Goal: Task Accomplishment & Management: Manage account settings

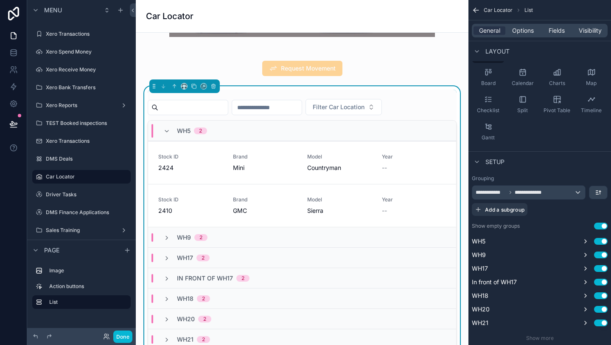
scroll to position [95, 0]
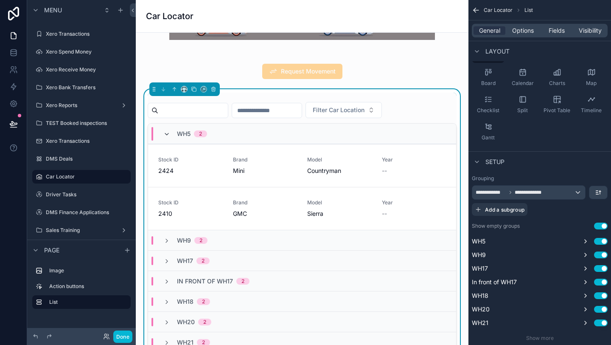
click at [165, 132] on icon "scrollable content" at bounding box center [166, 134] width 7 height 7
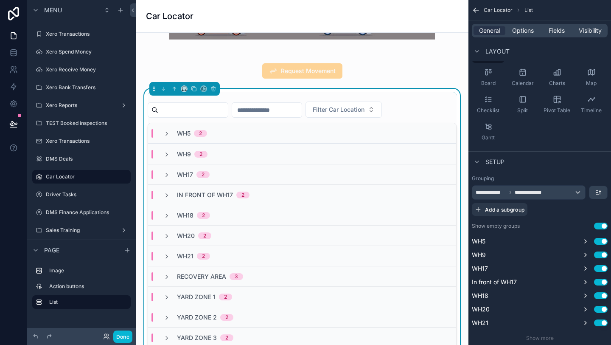
scroll to position [93, 0]
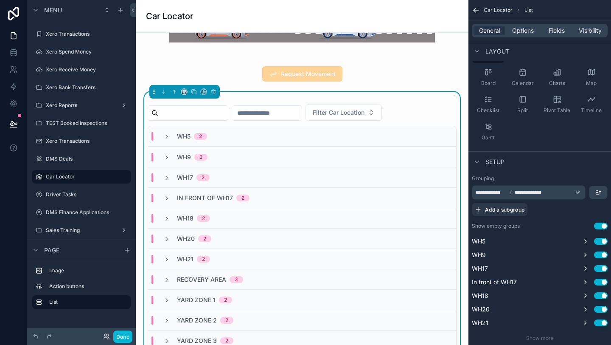
click at [263, 117] on input "scrollable content" at bounding box center [267, 113] width 70 height 12
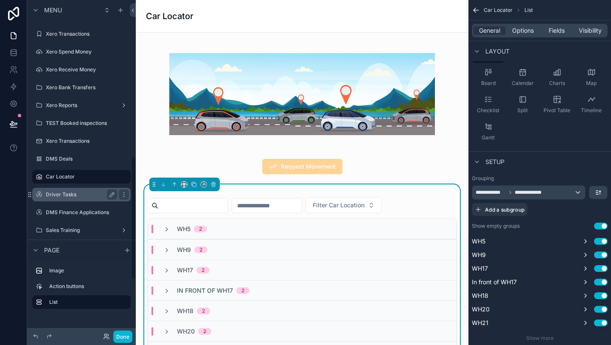
click at [77, 193] on label "Driver Tasks" at bounding box center [80, 194] width 68 height 7
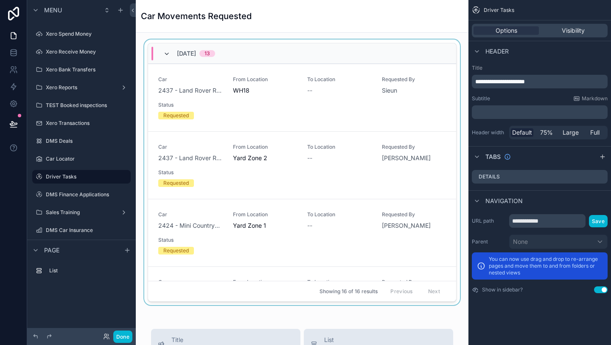
click at [166, 54] on icon "scrollable content" at bounding box center [166, 54] width 7 height 7
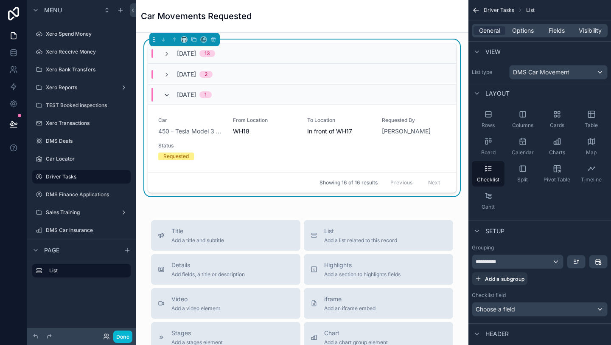
click at [167, 94] on icon "scrollable content" at bounding box center [166, 95] width 7 height 7
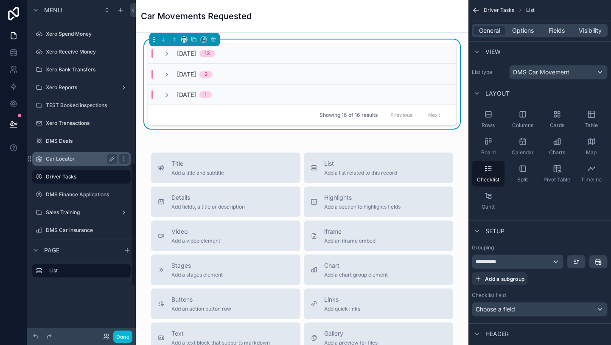
click at [94, 160] on label "Car Locator" at bounding box center [80, 158] width 68 height 7
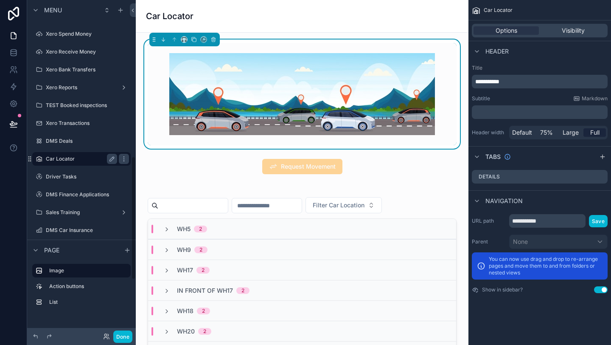
scroll to position [425, 0]
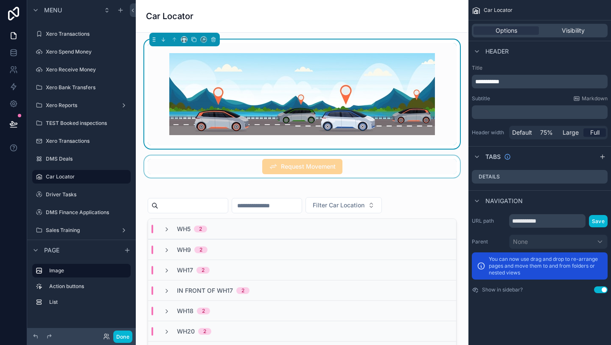
click at [340, 172] on div "scrollable content" at bounding box center [302, 166] width 319 height 22
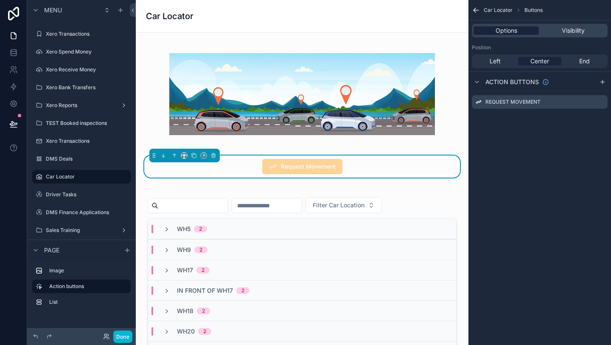
click at [527, 31] on div "Options" at bounding box center [506, 30] width 65 height 8
click at [433, 170] on div "Request Movement" at bounding box center [302, 166] width 309 height 15
click at [130, 336] on button "Done" at bounding box center [122, 336] width 19 height 12
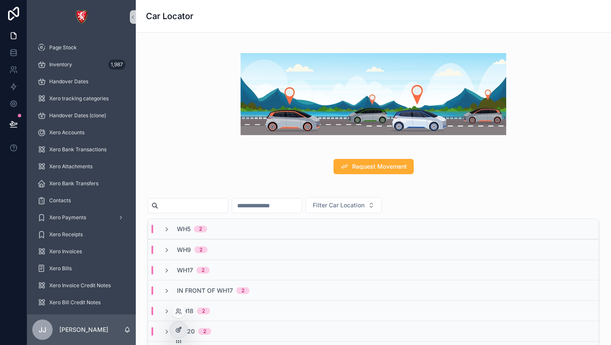
click at [177, 328] on icon at bounding box center [178, 330] width 4 height 4
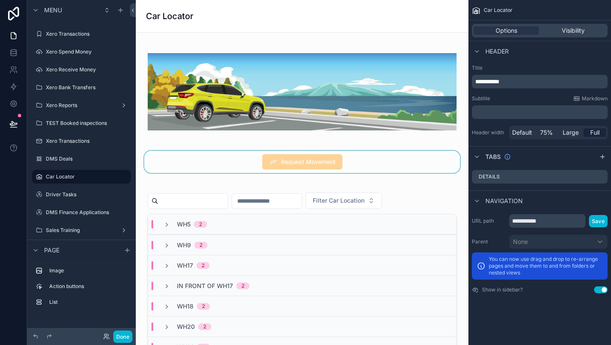
click at [362, 166] on div "scrollable content" at bounding box center [302, 162] width 319 height 22
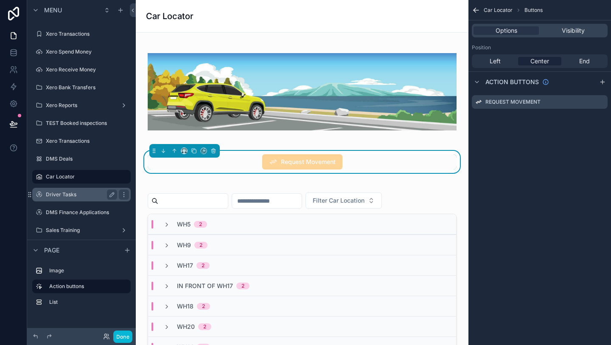
click at [65, 195] on label "Driver Tasks" at bounding box center [80, 194] width 68 height 7
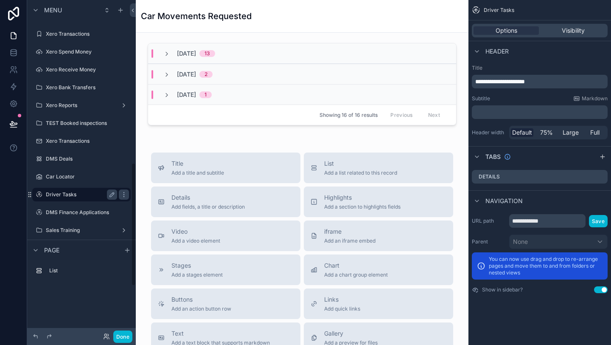
scroll to position [442, 0]
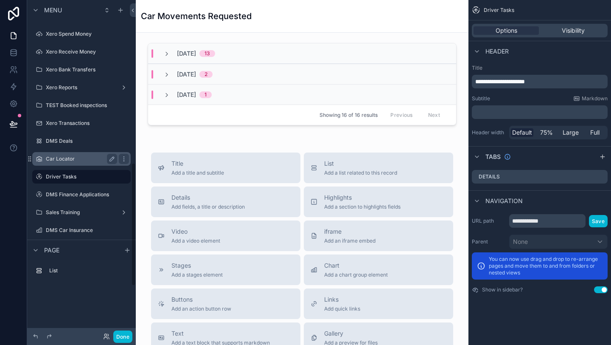
click at [75, 157] on label "Car Locator" at bounding box center [80, 158] width 68 height 7
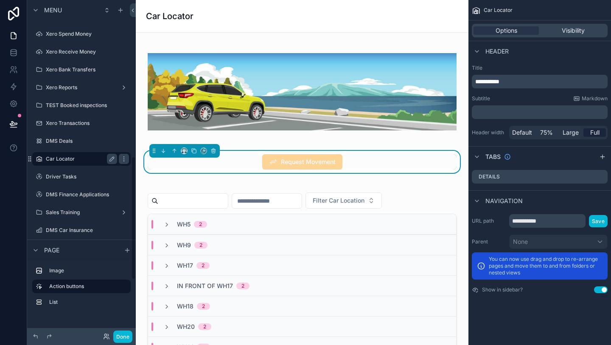
scroll to position [425, 0]
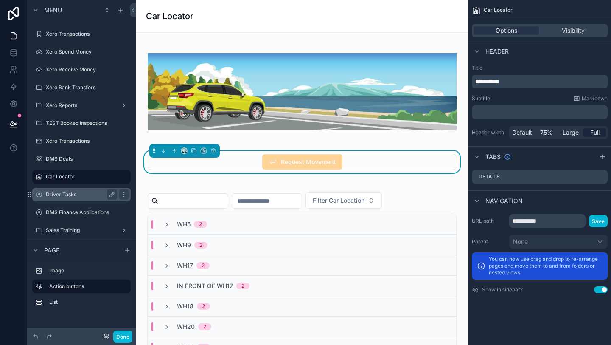
click at [70, 193] on label "Driver Tasks" at bounding box center [80, 194] width 68 height 7
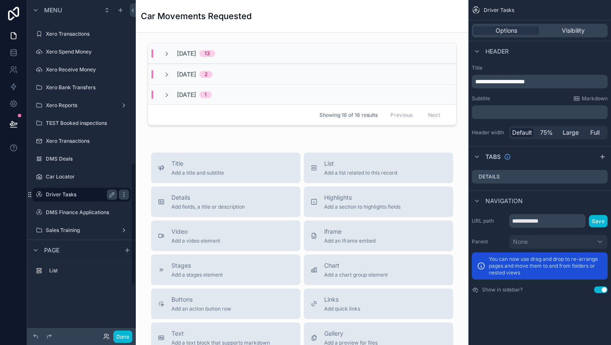
scroll to position [442, 0]
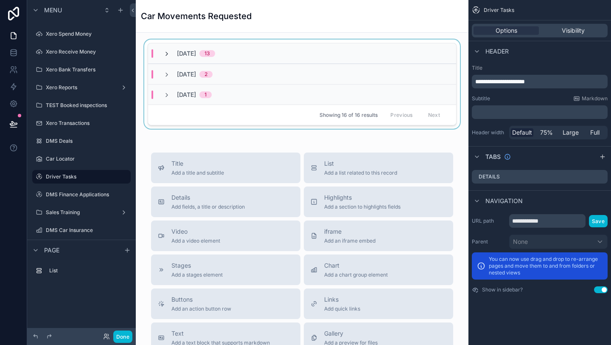
click at [169, 53] on icon "scrollable content" at bounding box center [166, 54] width 7 height 7
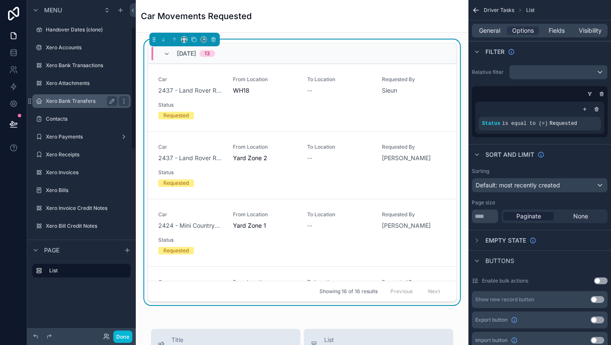
scroll to position [0, 0]
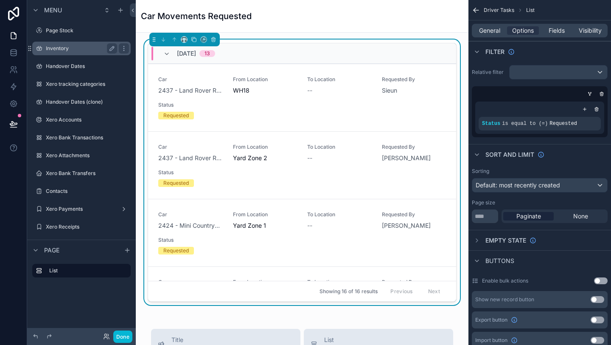
click at [75, 44] on div "Inventory" at bounding box center [81, 48] width 71 height 10
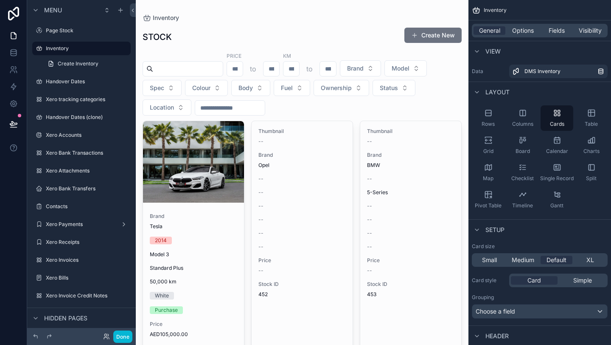
click at [197, 246] on div "Brand Tesla 2014 Model 3 Standard Plus 50,000 [PERSON_NAME] Purchase Price AED1…" at bounding box center [193, 287] width 101 height 162
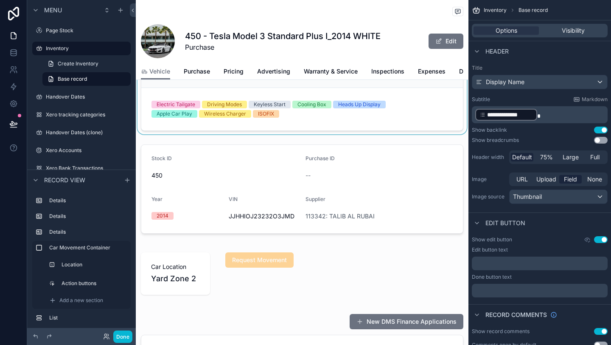
scroll to position [186, 0]
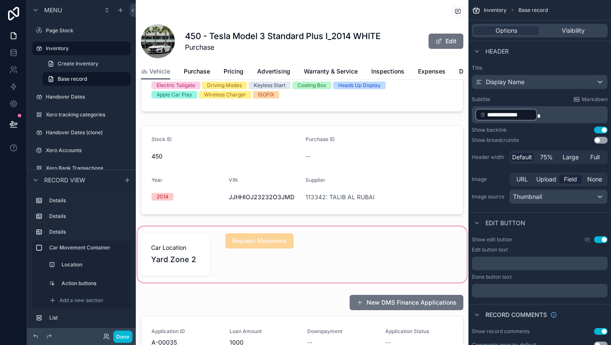
click at [174, 249] on div "scrollable content" at bounding box center [302, 254] width 333 height 59
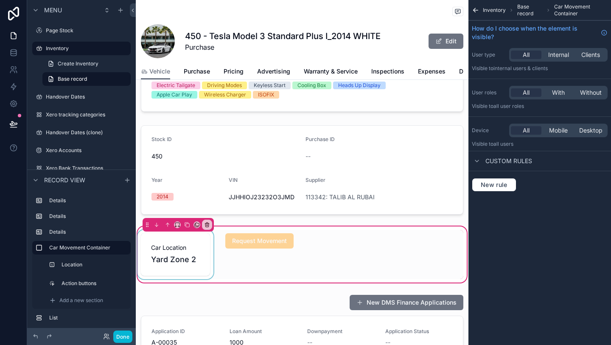
click at [178, 249] on div "scrollable content" at bounding box center [175, 254] width 79 height 49
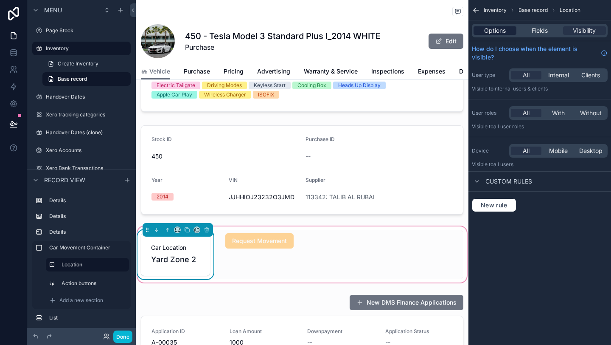
click at [502, 31] on span "Options" at bounding box center [495, 30] width 22 height 8
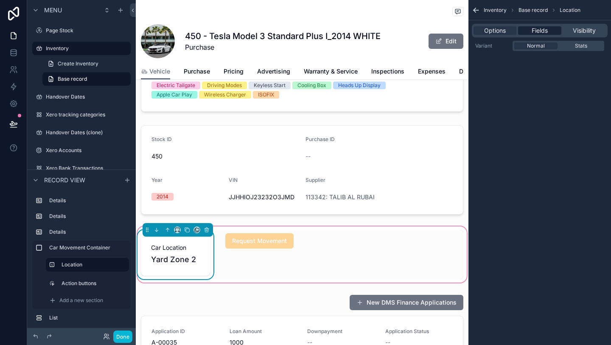
click at [539, 34] on span "Fields" at bounding box center [540, 30] width 16 height 8
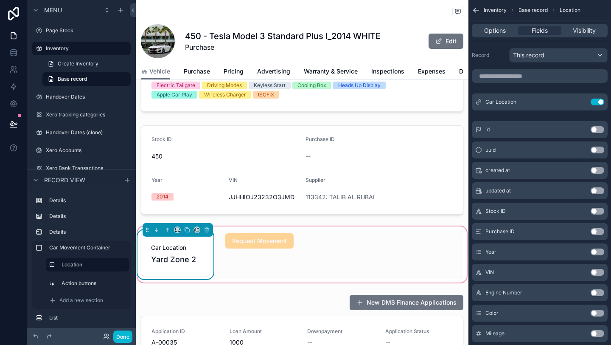
click at [551, 66] on div "scrollable content" at bounding box center [540, 76] width 143 height 20
click at [538, 53] on span "This record" at bounding box center [528, 55] width 31 height 8
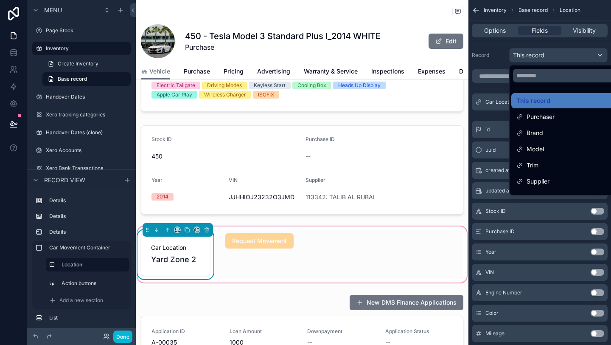
click at [538, 53] on div "scrollable content" at bounding box center [305, 172] width 611 height 345
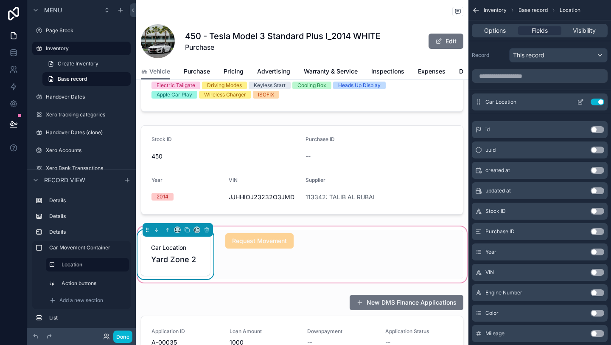
click at [582, 100] on icon "scrollable content" at bounding box center [582, 100] width 1 height 1
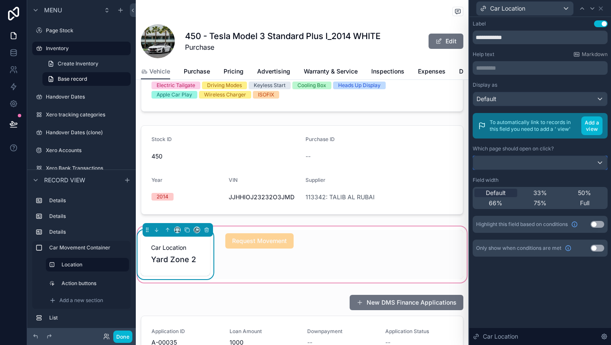
click at [523, 164] on div at bounding box center [540, 163] width 134 height 14
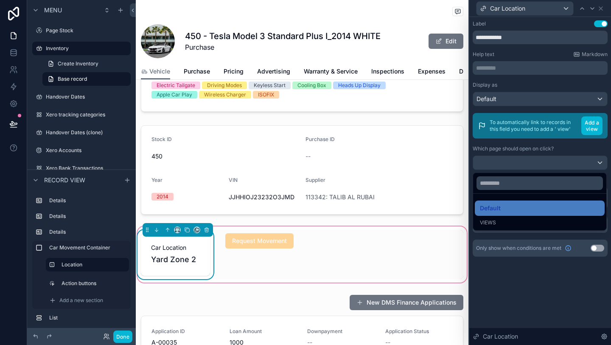
click at [521, 299] on div at bounding box center [541, 172] width 142 height 345
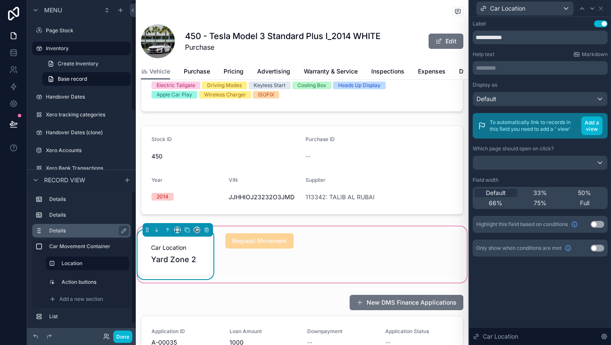
scroll to position [0, 0]
click at [37, 180] on icon "scrollable content" at bounding box center [35, 180] width 3 height 2
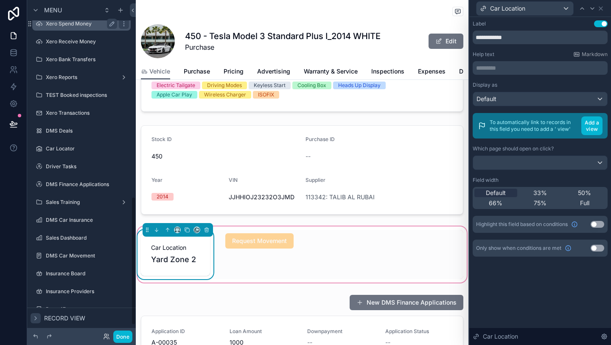
scroll to position [537, 0]
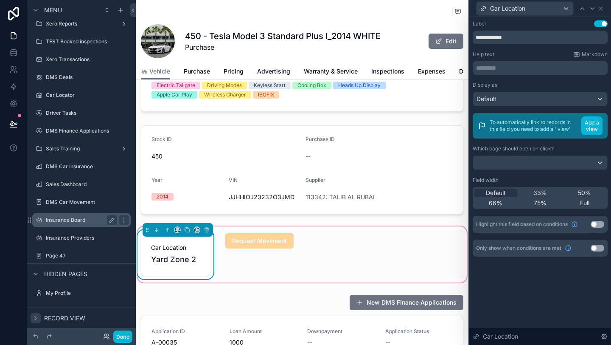
click at [83, 217] on label "Insurance Board" at bounding box center [80, 220] width 68 height 7
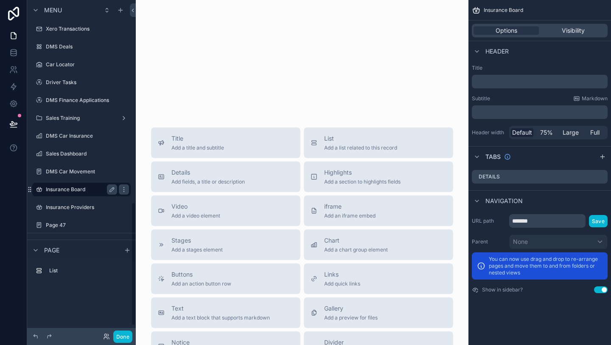
scroll to position [549, 0]
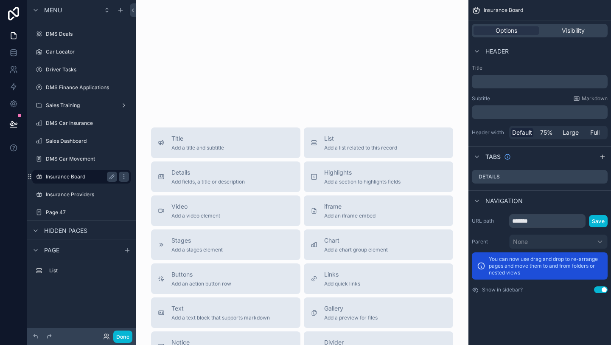
click at [82, 176] on label "Insurance Board" at bounding box center [80, 176] width 68 height 7
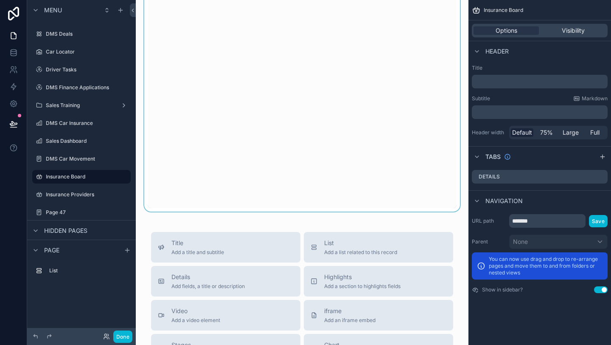
scroll to position [0, 0]
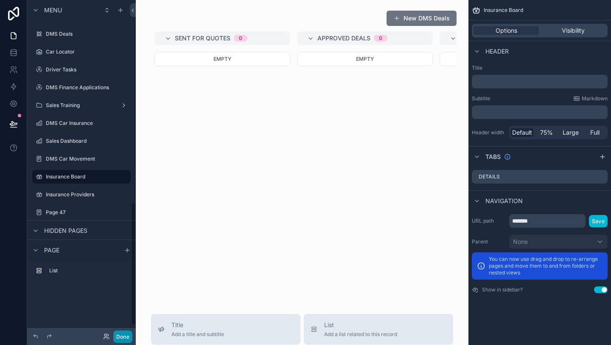
click at [129, 339] on button "Done" at bounding box center [122, 336] width 19 height 12
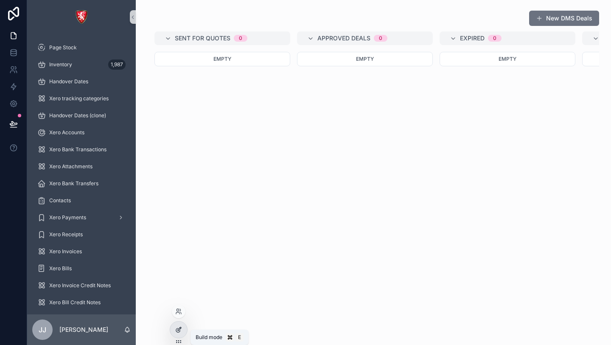
click at [184, 327] on div at bounding box center [178, 329] width 17 height 16
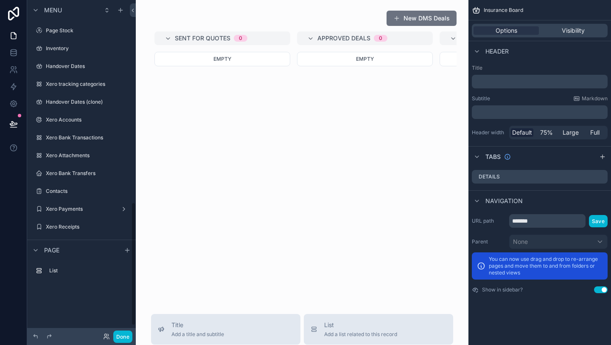
scroll to position [549, 0]
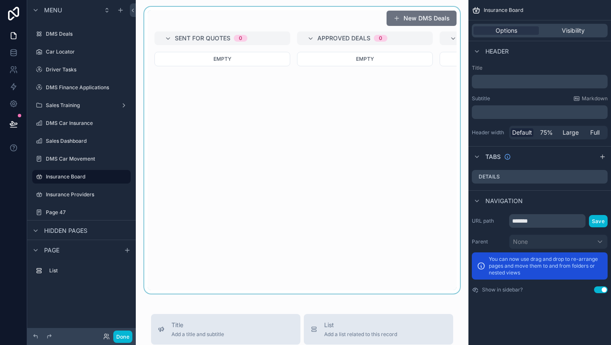
click at [245, 31] on div "scrollable content" at bounding box center [302, 150] width 319 height 287
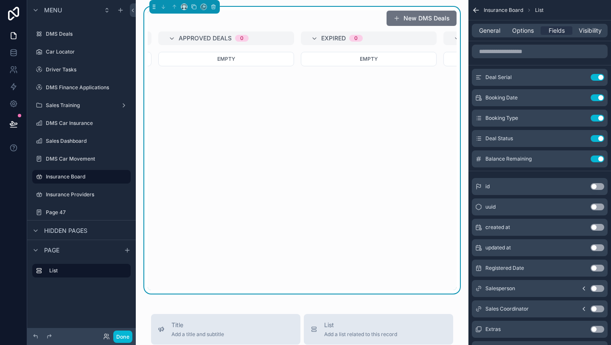
scroll to position [0, 142]
click at [13, 57] on link at bounding box center [13, 52] width 27 height 17
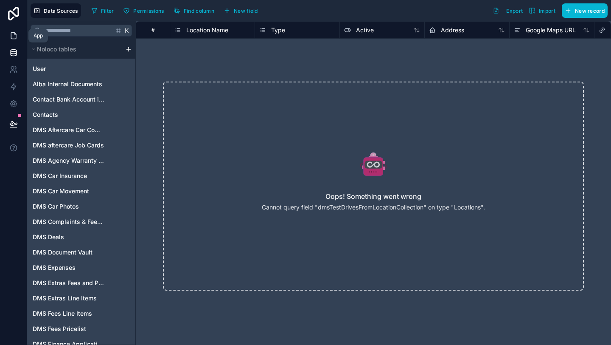
click at [14, 34] on icon at bounding box center [15, 34] width 2 height 2
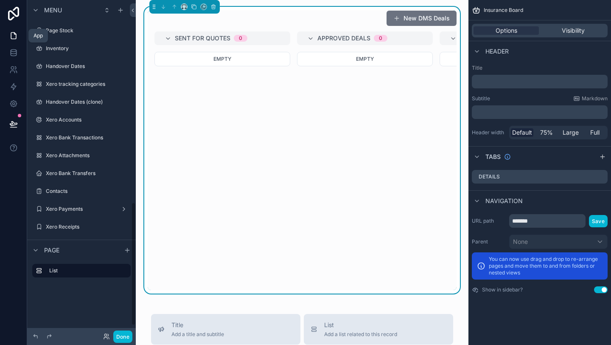
scroll to position [549, 0]
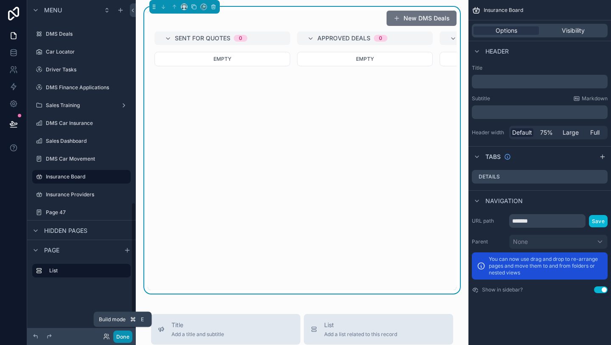
click at [123, 330] on button "Done" at bounding box center [122, 336] width 19 height 12
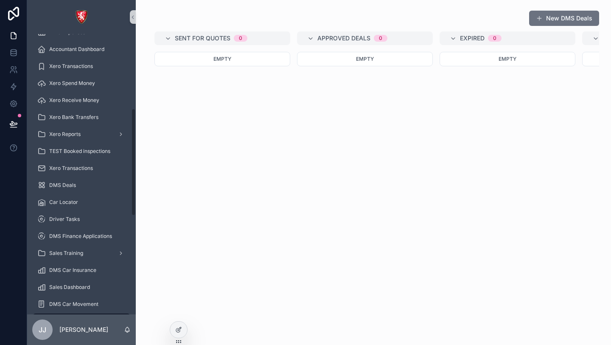
scroll to position [448, 0]
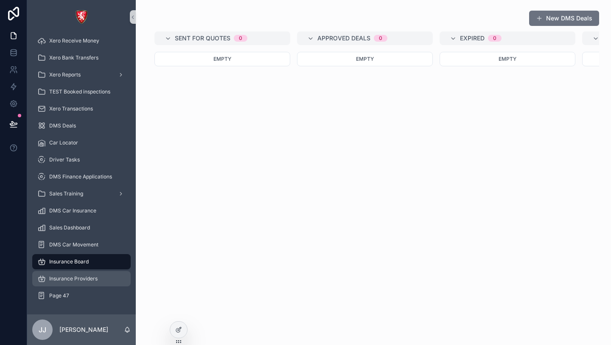
click at [68, 278] on span "Insurance Providers" at bounding box center [73, 278] width 48 height 7
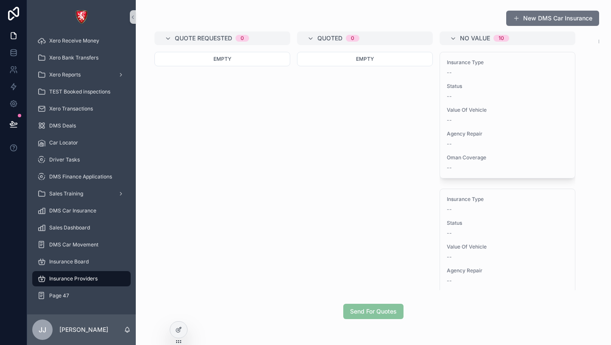
click at [366, 315] on div "Send For Quotes" at bounding box center [373, 311] width 60 height 15
click at [70, 259] on span "Insurance Board" at bounding box center [68, 261] width 39 height 7
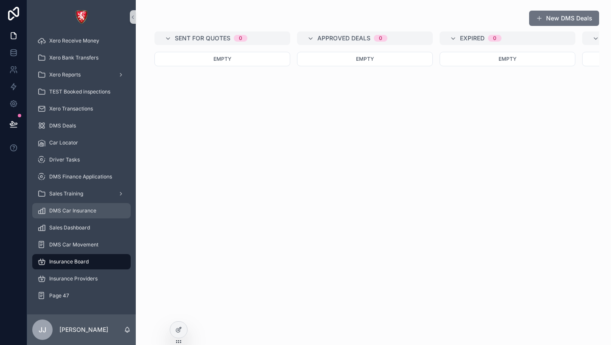
click at [73, 208] on span "DMS Car Insurance" at bounding box center [72, 210] width 47 height 7
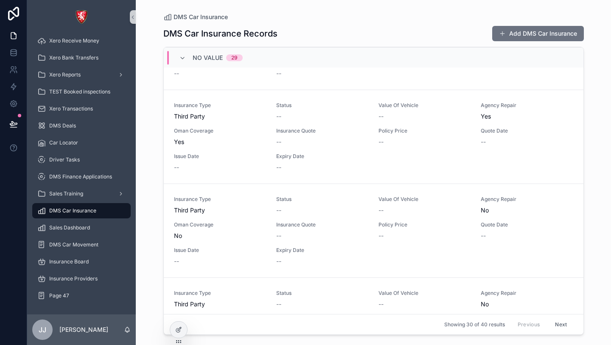
scroll to position [1028, 0]
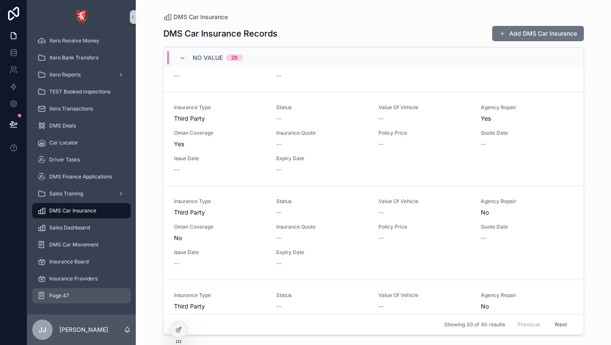
click at [60, 301] on div "Page 47" at bounding box center [81, 296] width 88 height 14
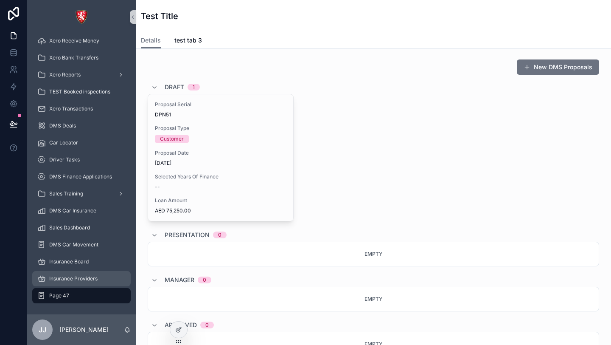
click at [75, 277] on span "Insurance Providers" at bounding box center [73, 278] width 48 height 7
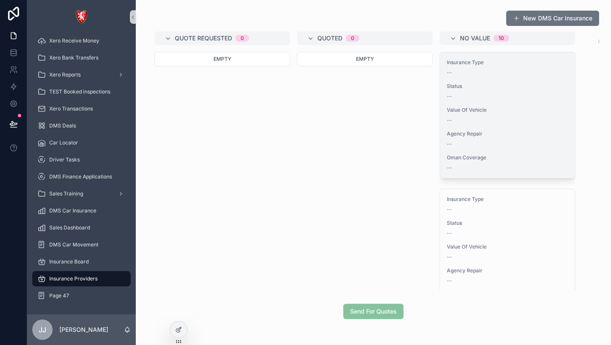
click at [507, 121] on div "--" at bounding box center [507, 120] width 121 height 7
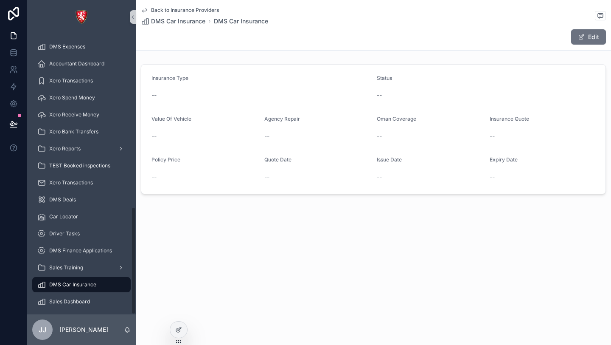
scroll to position [448, 0]
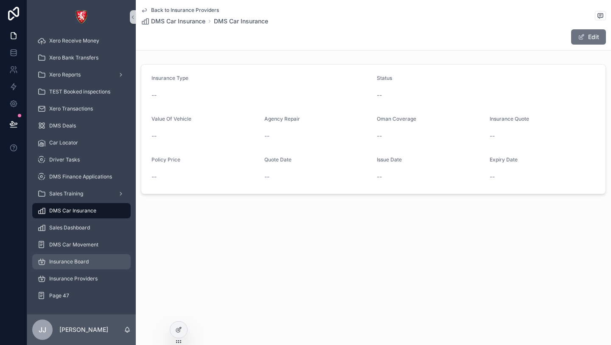
click at [78, 266] on div "Insurance Board" at bounding box center [81, 262] width 88 height 14
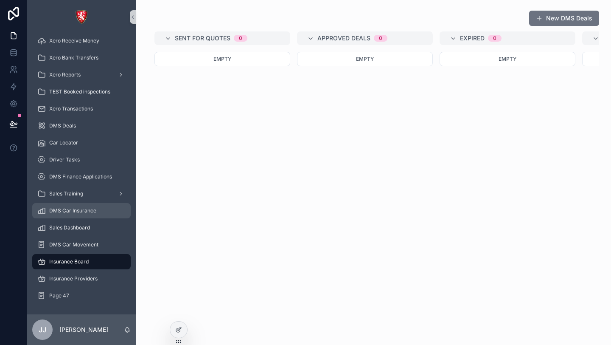
click at [85, 210] on span "DMS Car Insurance" at bounding box center [72, 210] width 47 height 7
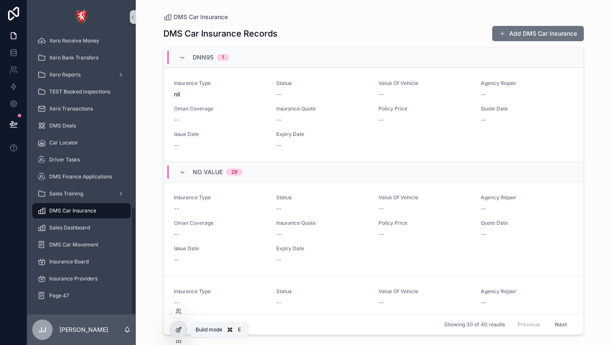
click at [176, 330] on icon at bounding box center [178, 330] width 4 height 4
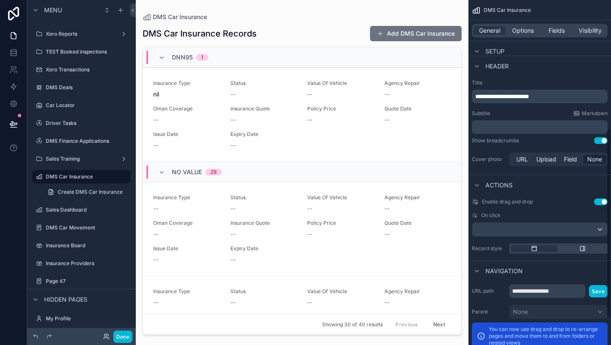
scroll to position [284, 0]
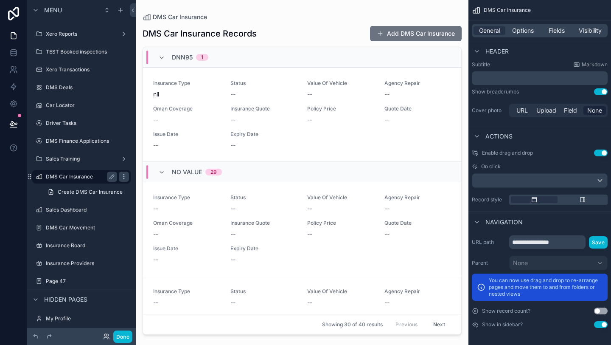
click at [124, 176] on icon "scrollable content" at bounding box center [124, 176] width 0 height 0
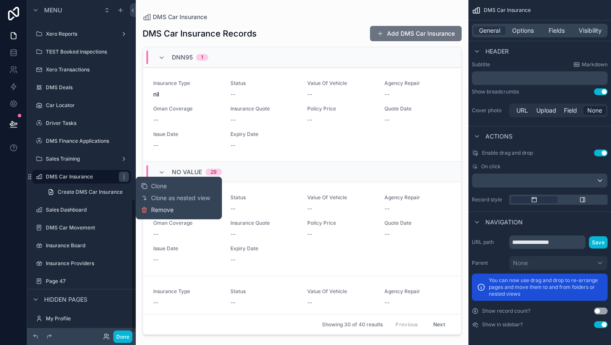
click at [163, 210] on span "Remove" at bounding box center [162, 209] width 23 height 8
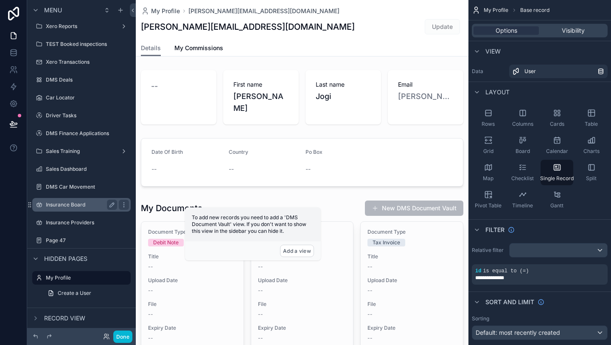
click at [75, 207] on label "Insurance Board" at bounding box center [80, 204] width 68 height 7
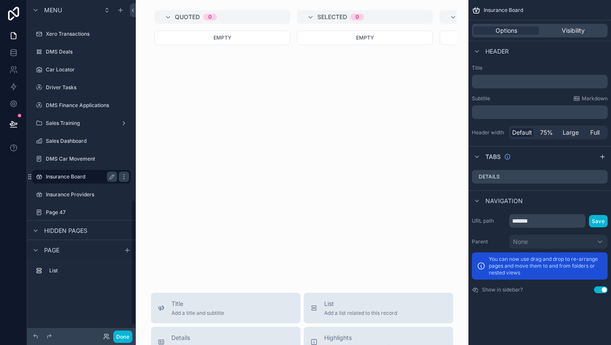
scroll to position [530, 0]
click at [115, 337] on button "Done" at bounding box center [122, 336] width 19 height 12
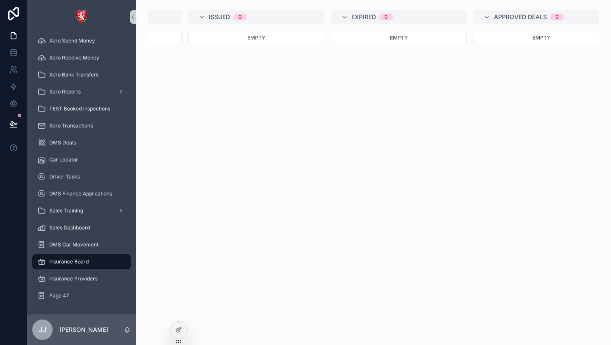
scroll to position [0, 0]
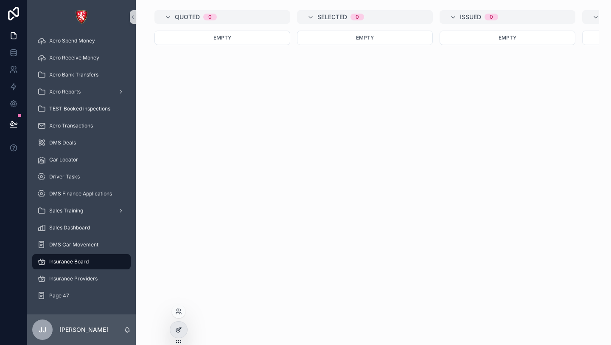
click at [185, 326] on div at bounding box center [178, 329] width 17 height 16
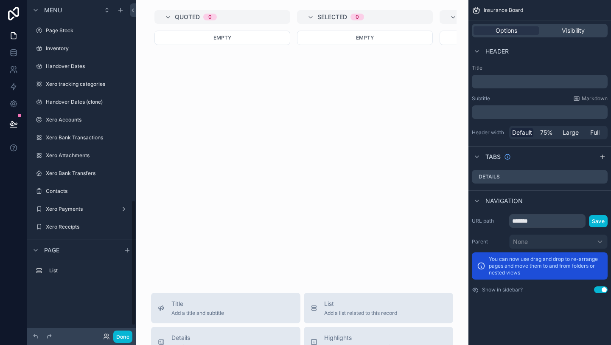
scroll to position [532, 0]
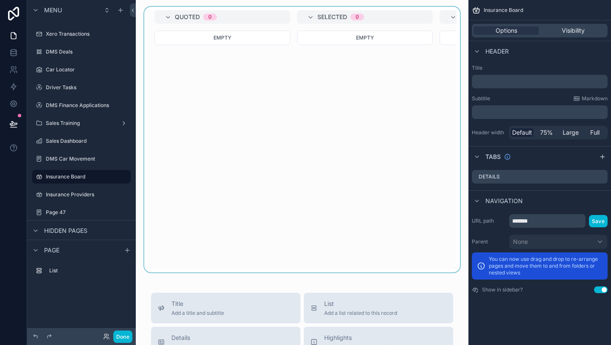
click at [356, 42] on div "scrollable content" at bounding box center [302, 139] width 319 height 265
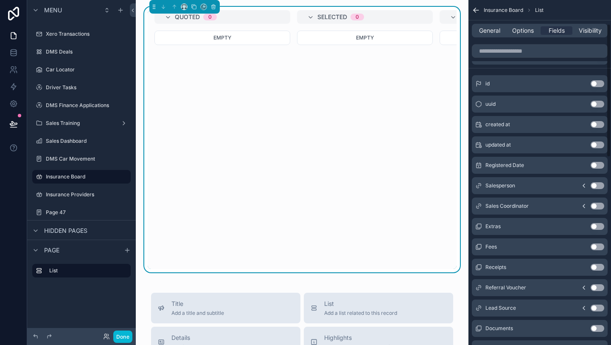
scroll to position [23, 0]
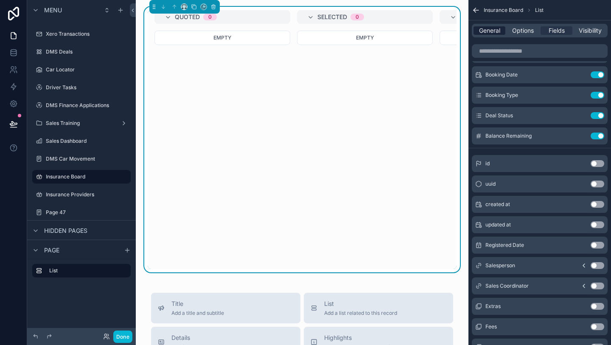
click at [495, 30] on span "General" at bounding box center [489, 30] width 21 height 8
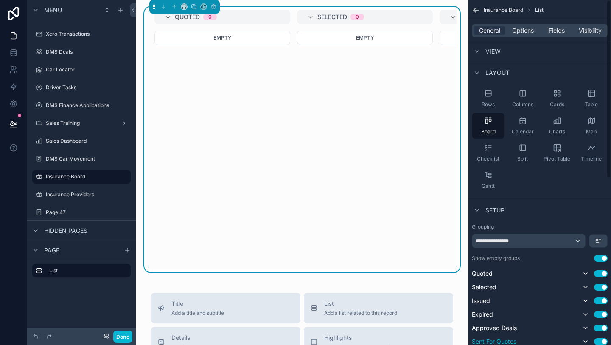
scroll to position [0, 0]
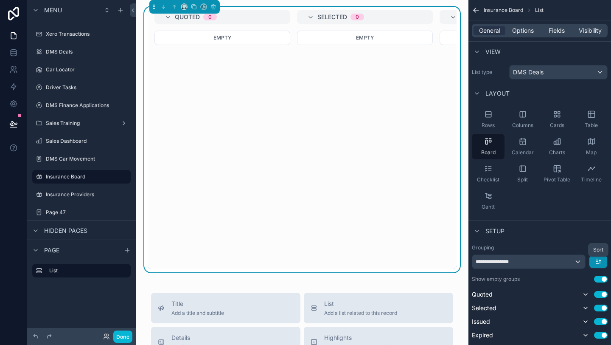
click at [596, 259] on icon "scrollable content" at bounding box center [598, 261] width 7 height 7
click at [580, 295] on span "Last -> First" at bounding box center [582, 297] width 33 height 10
click at [599, 263] on icon "scrollable content" at bounding box center [598, 261] width 7 height 7
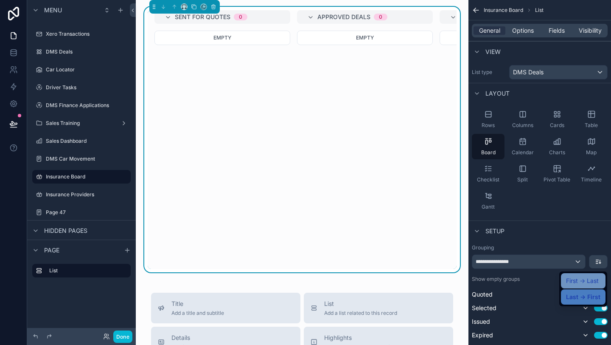
click at [588, 284] on span "First -> Last" at bounding box center [582, 281] width 33 height 10
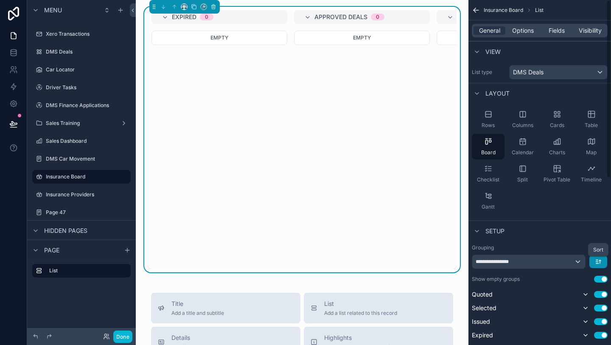
click at [596, 261] on icon "scrollable content" at bounding box center [598, 261] width 7 height 7
click at [582, 292] on span "Last -> First" at bounding box center [582, 297] width 33 height 10
click at [597, 266] on button "scrollable content" at bounding box center [599, 261] width 18 height 13
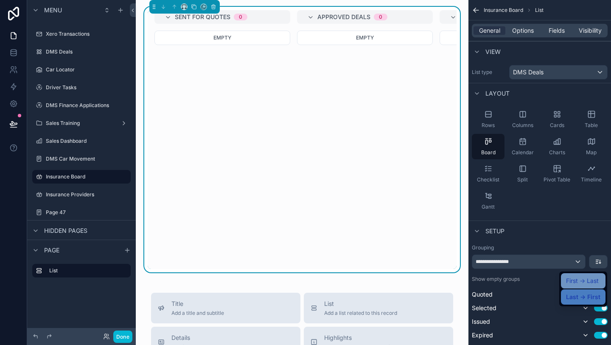
click at [588, 281] on span "First -> Last" at bounding box center [582, 281] width 33 height 10
click at [478, 9] on icon "scrollable content" at bounding box center [476, 10] width 8 height 8
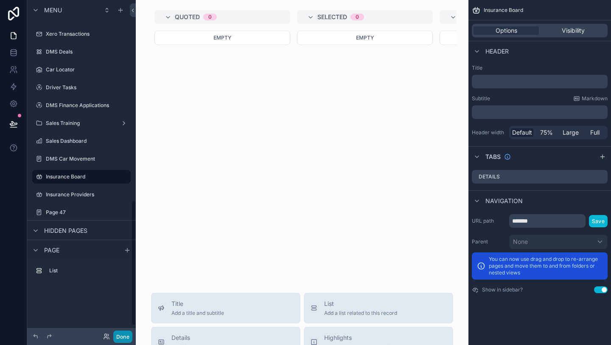
click at [123, 338] on button "Done" at bounding box center [122, 336] width 19 height 12
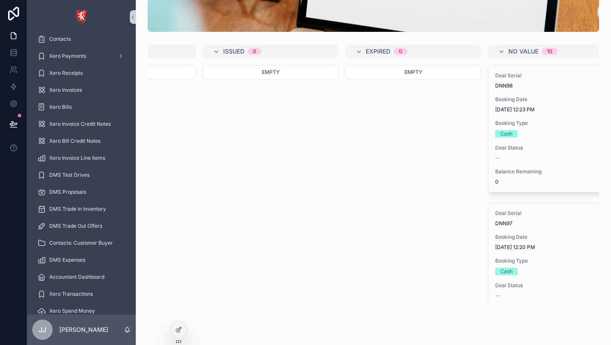
scroll to position [0, 642]
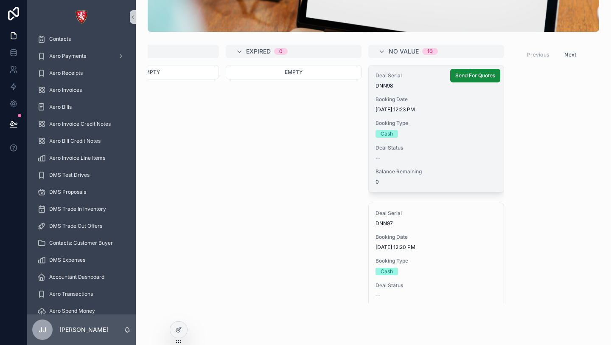
click at [416, 104] on div "Booking Date 9/1/2025 12:23 PM" at bounding box center [436, 104] width 121 height 17
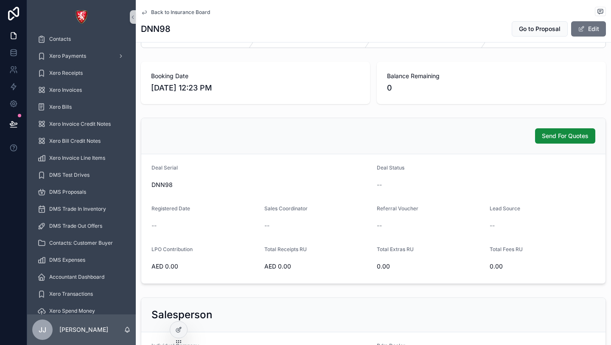
scroll to position [39, 0]
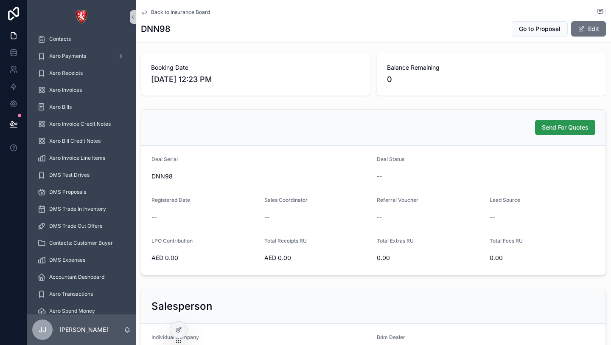
click at [548, 129] on span "Send For Quotes" at bounding box center [565, 127] width 47 height 8
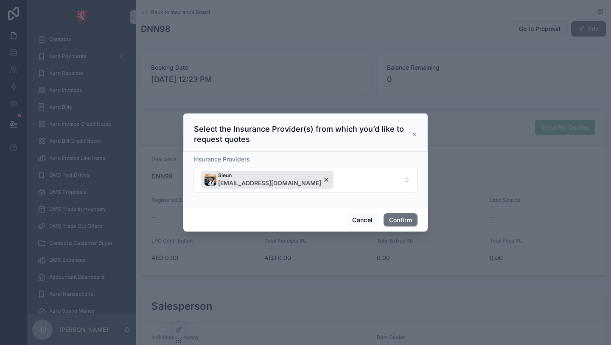
click at [413, 134] on icon at bounding box center [415, 134] width 6 height 7
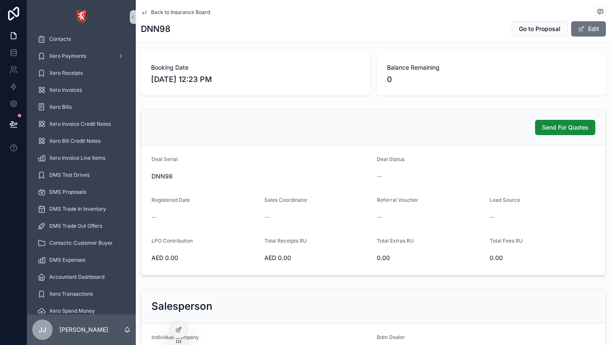
scroll to position [0, 0]
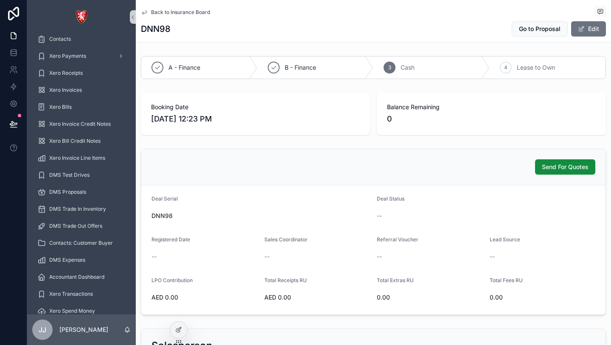
click at [199, 9] on span "Back to Insurance Board" at bounding box center [180, 12] width 59 height 7
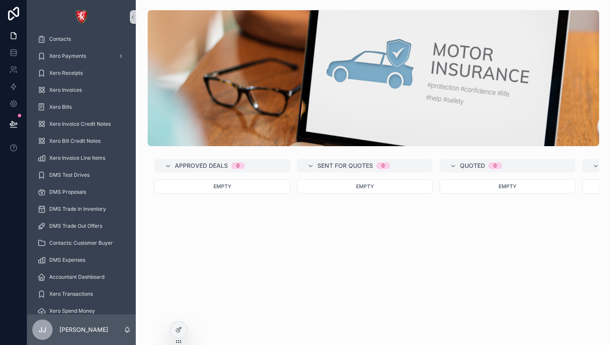
click at [238, 185] on div "Empty" at bounding box center [223, 186] width 136 height 14
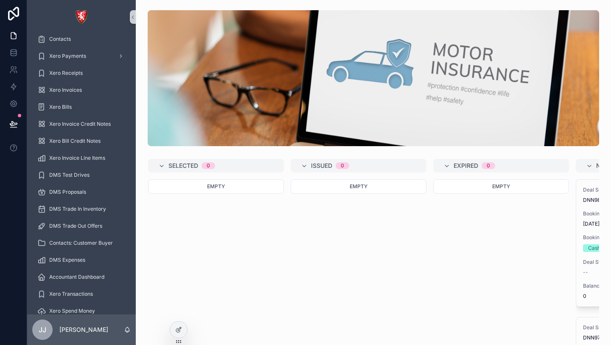
scroll to position [0, 642]
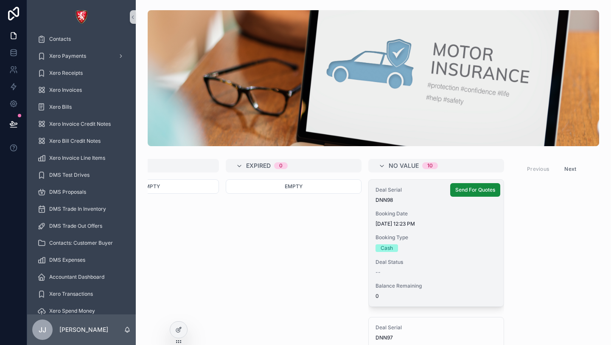
click at [433, 255] on div "Deal Serial DNN98 Booking Date 9/1/2025 12:23 PM Booking Type Cash Deal Status …" at bounding box center [436, 243] width 135 height 127
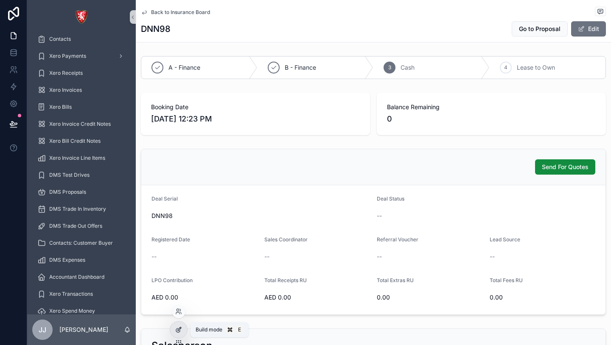
click at [183, 325] on div at bounding box center [178, 329] width 17 height 16
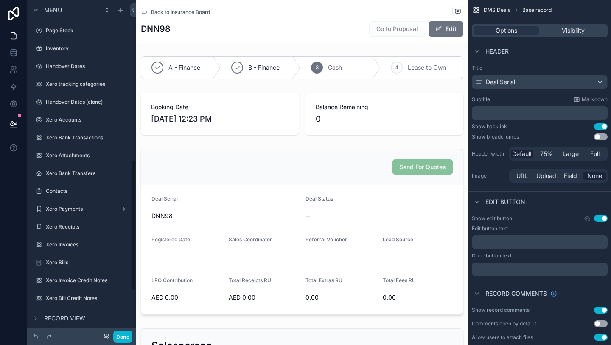
scroll to position [407, 0]
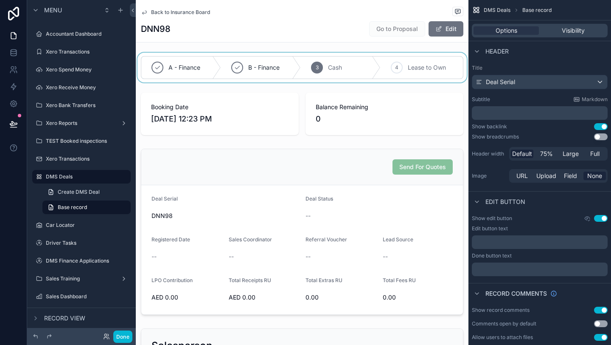
click at [421, 70] on div "scrollable content" at bounding box center [302, 68] width 333 height 30
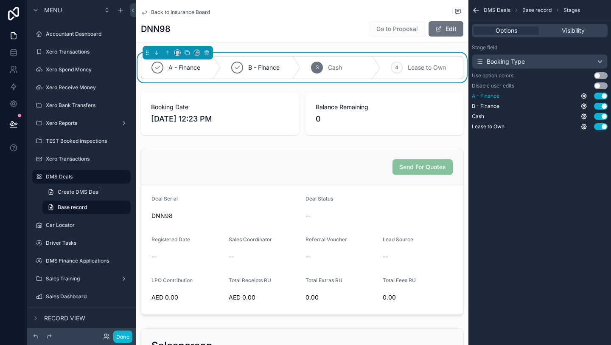
click at [605, 96] on button "Use setting" at bounding box center [601, 96] width 14 height 7
click at [605, 110] on div "A - Finance Use setting B - Finance Use setting Cash Use setting Lease to Own U…" at bounding box center [540, 111] width 136 height 37
click at [605, 107] on button "Use setting" at bounding box center [601, 106] width 14 height 7
click at [605, 113] on button "Use setting" at bounding box center [601, 116] width 14 height 7
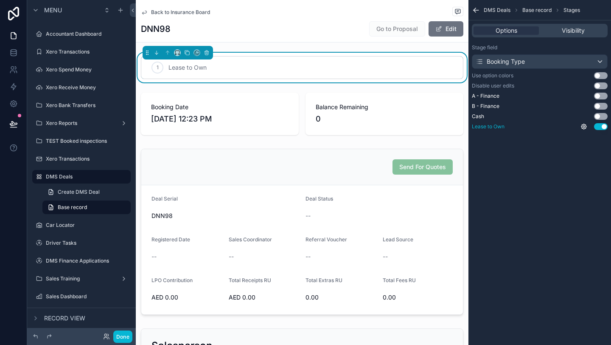
click at [602, 129] on button "Use setting" at bounding box center [601, 126] width 14 height 7
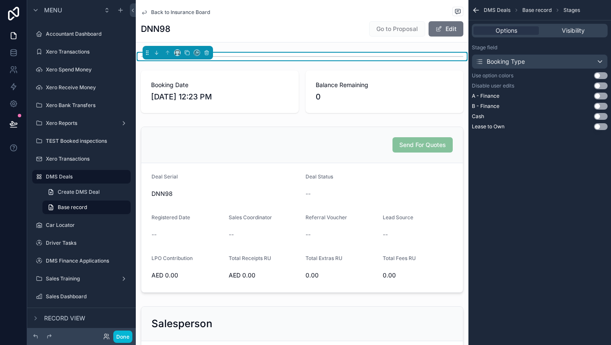
click at [477, 11] on icon "scrollable content" at bounding box center [476, 10] width 8 height 8
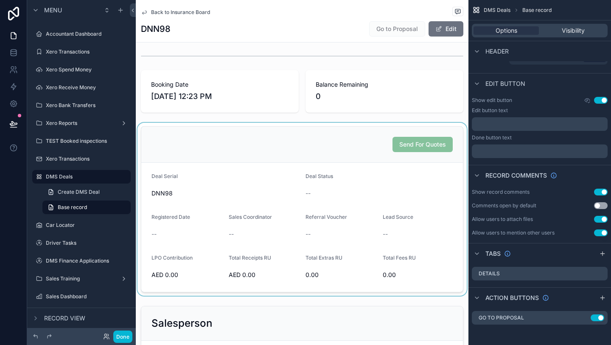
scroll to position [0, 0]
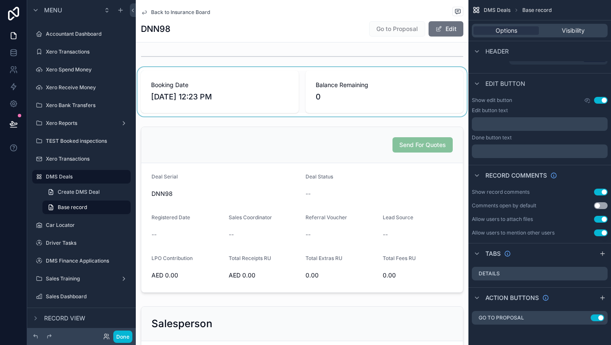
click at [249, 95] on div "scrollable content" at bounding box center [302, 91] width 333 height 49
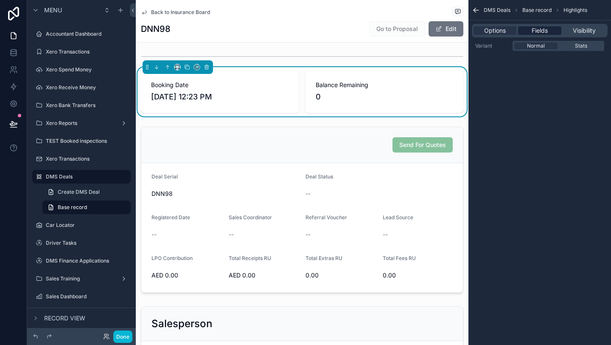
click at [540, 33] on span "Fields" at bounding box center [540, 30] width 16 height 8
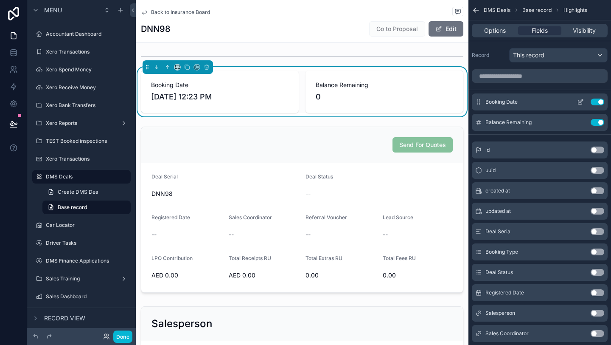
click at [596, 101] on button "Use setting" at bounding box center [598, 101] width 14 height 7
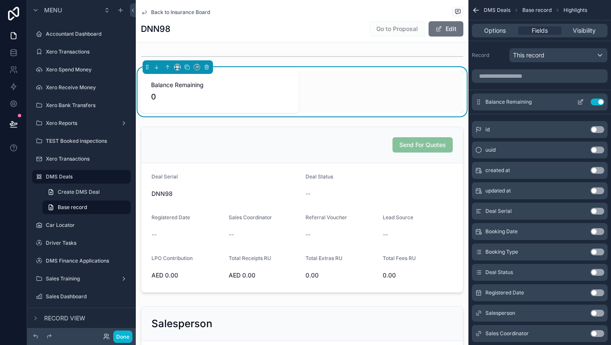
click at [596, 101] on button "Use setting" at bounding box center [598, 101] width 14 height 7
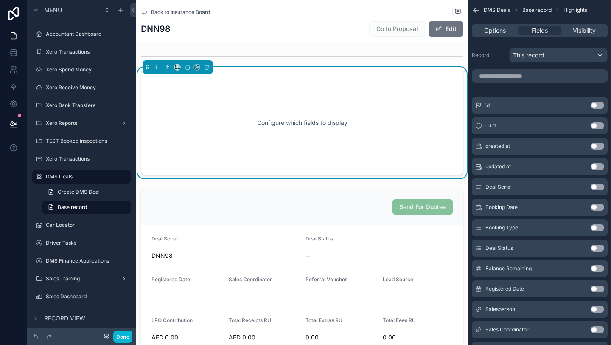
click at [392, 103] on div "Configure which fields to display" at bounding box center [302, 122] width 295 height 76
click at [206, 66] on icon "scrollable content" at bounding box center [207, 67] width 6 height 6
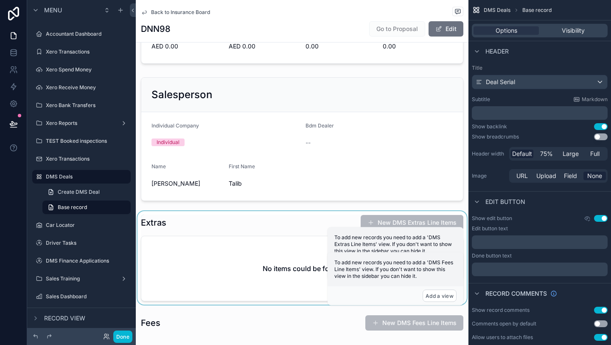
scroll to position [181, 0]
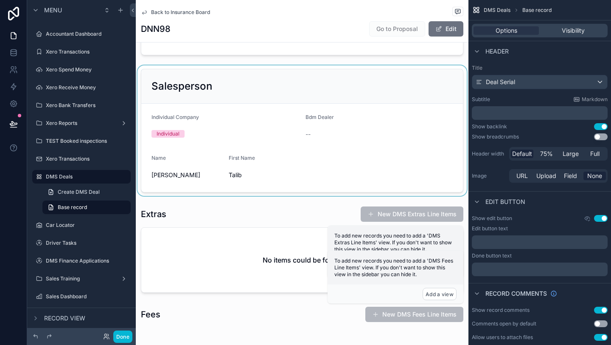
click at [297, 125] on div "scrollable content" at bounding box center [302, 130] width 333 height 130
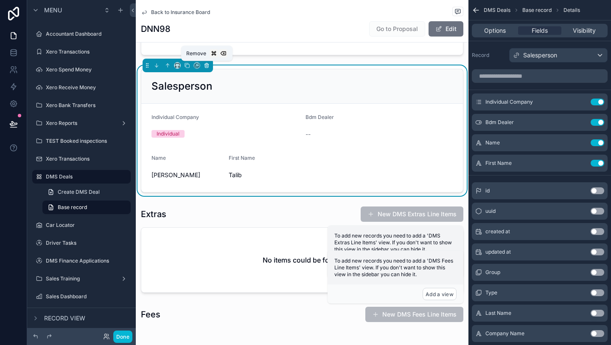
click at [211, 68] on button "scrollable content" at bounding box center [206, 65] width 9 height 9
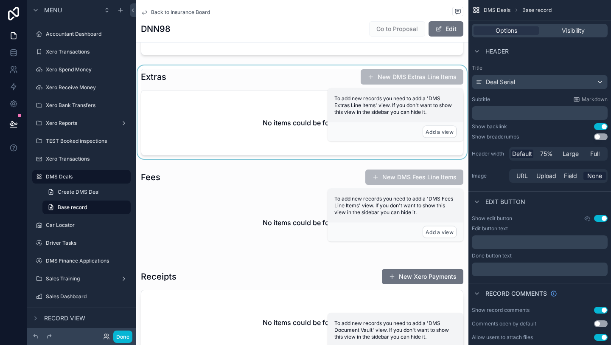
click at [206, 100] on div "scrollable content" at bounding box center [302, 111] width 333 height 93
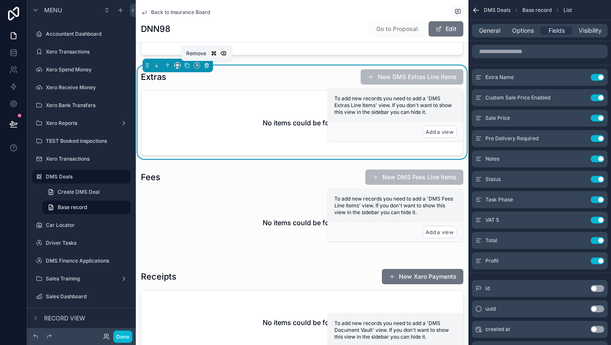
click at [205, 67] on icon "scrollable content" at bounding box center [206, 65] width 3 height 3
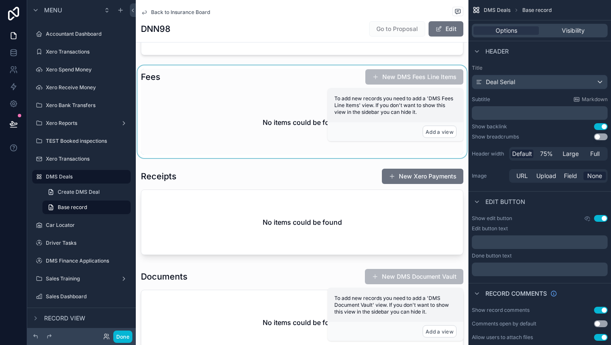
click at [218, 143] on div "scrollable content" at bounding box center [302, 111] width 333 height 93
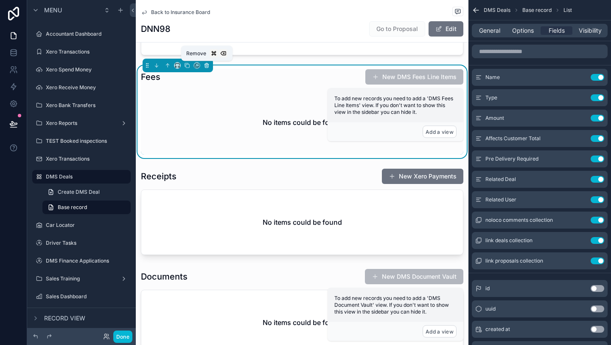
click at [206, 69] on button "scrollable content" at bounding box center [206, 65] width 9 height 9
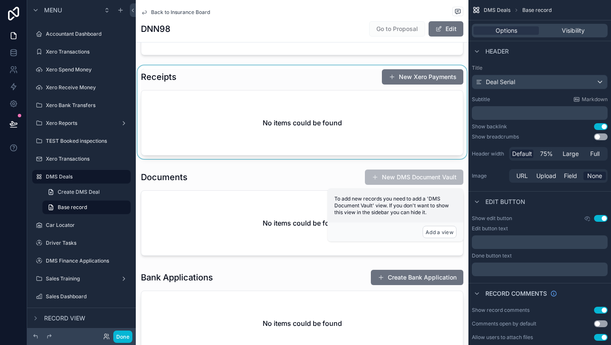
click at [206, 97] on div "scrollable content" at bounding box center [302, 111] width 333 height 93
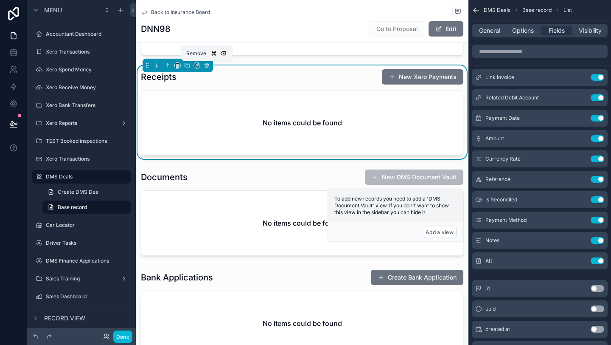
click at [206, 67] on icon "scrollable content" at bounding box center [207, 65] width 6 height 6
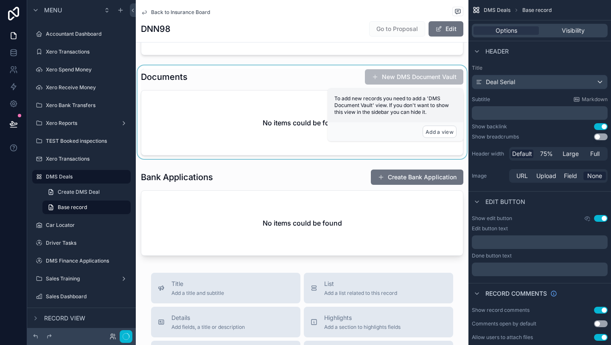
click at [199, 116] on div "scrollable content" at bounding box center [302, 111] width 333 height 93
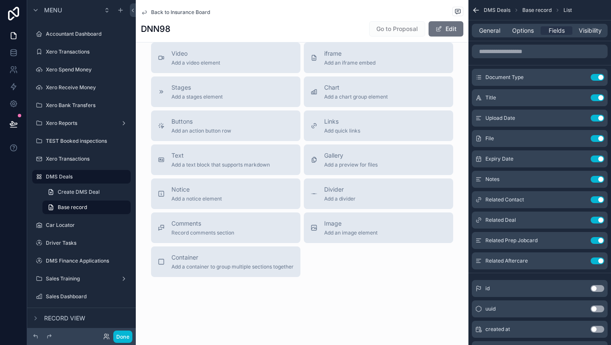
scroll to position [0, 0]
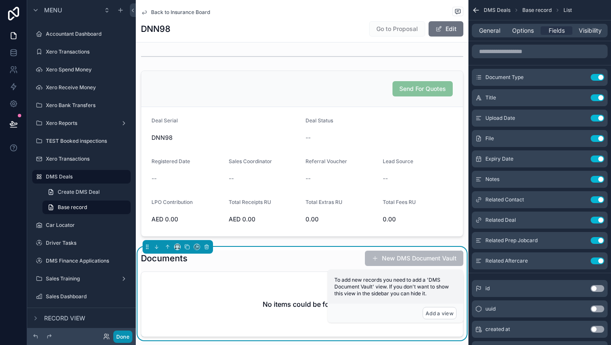
click at [128, 336] on button "Done" at bounding box center [122, 336] width 19 height 12
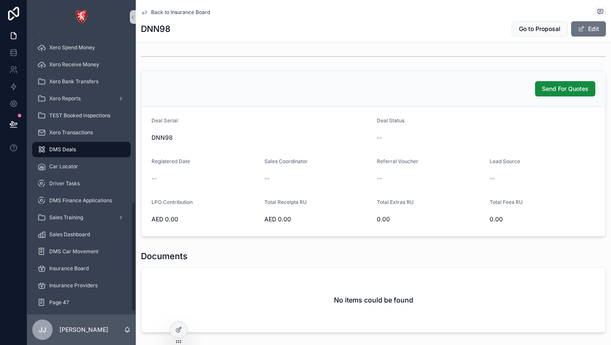
scroll to position [431, 0]
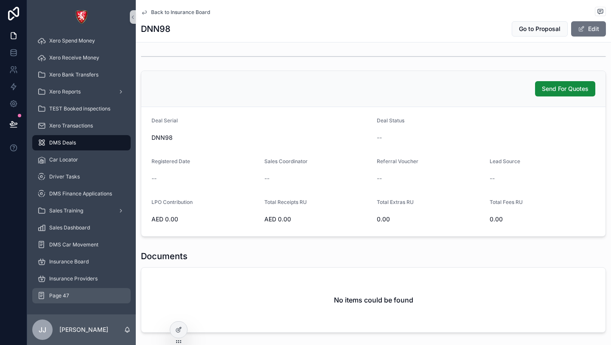
click at [66, 295] on span "Page 47" at bounding box center [59, 295] width 20 height 7
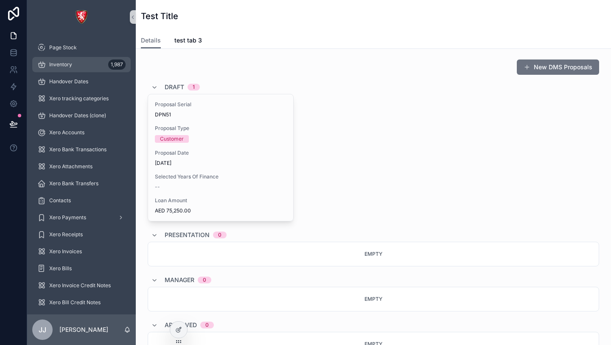
click at [68, 59] on div "Inventory 1,987" at bounding box center [81, 65] width 88 height 14
